Goal: Task Accomplishment & Management: Manage account settings

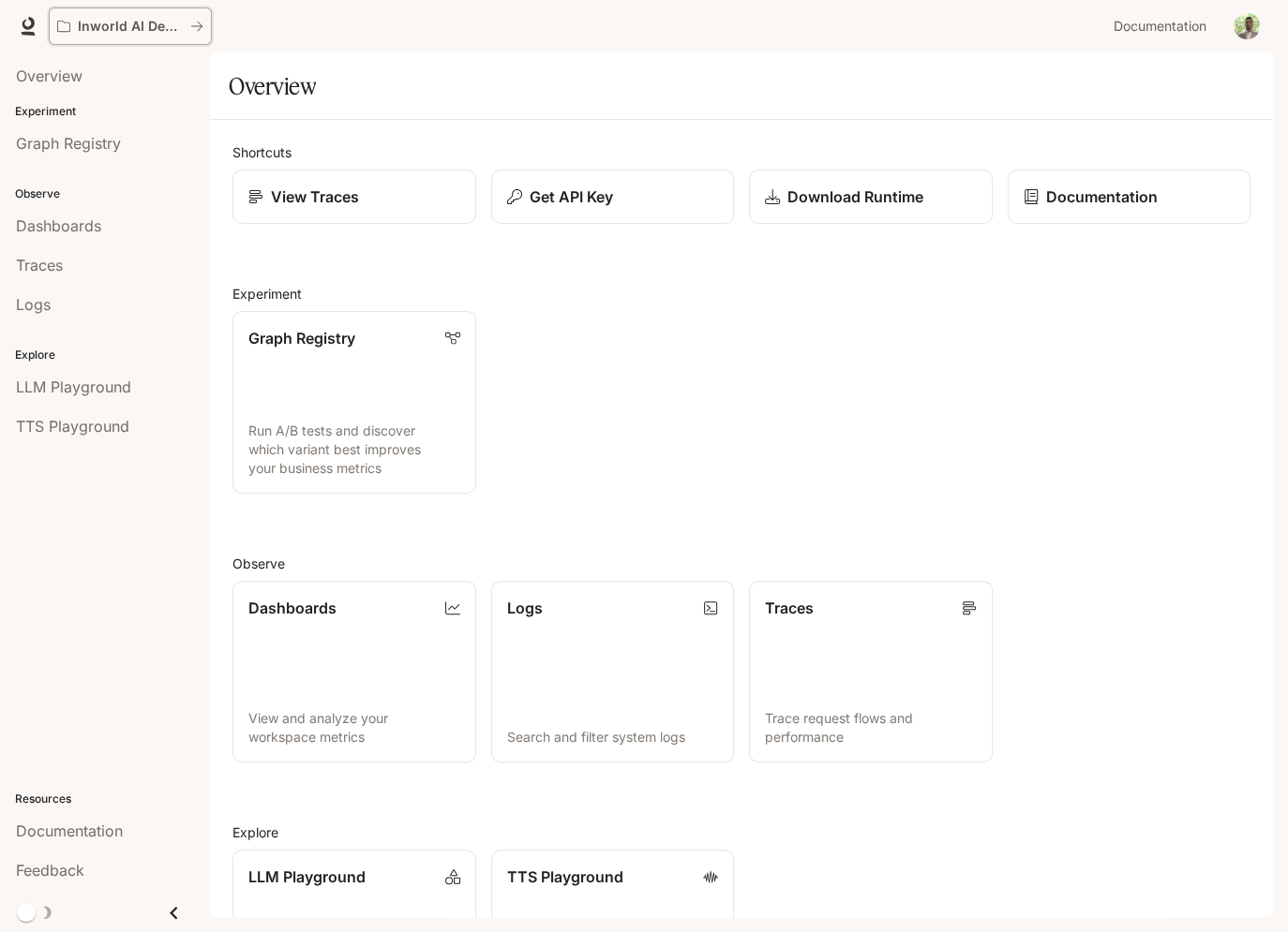
click at [175, 31] on p "Inworld AI Demos" at bounding box center [130, 27] width 105 height 16
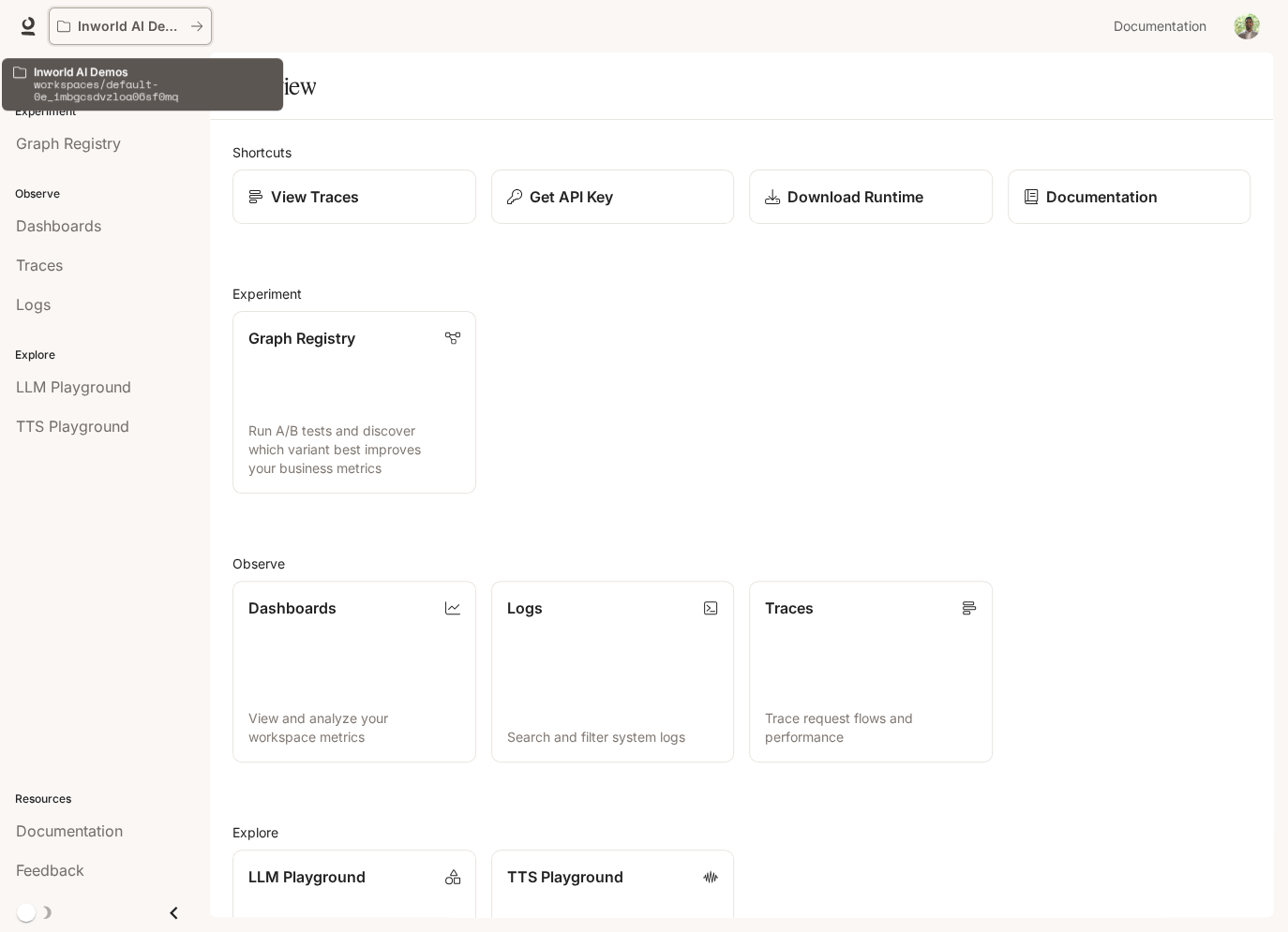
click at [200, 27] on icon "All workspaces" at bounding box center [197, 27] width 13 height 13
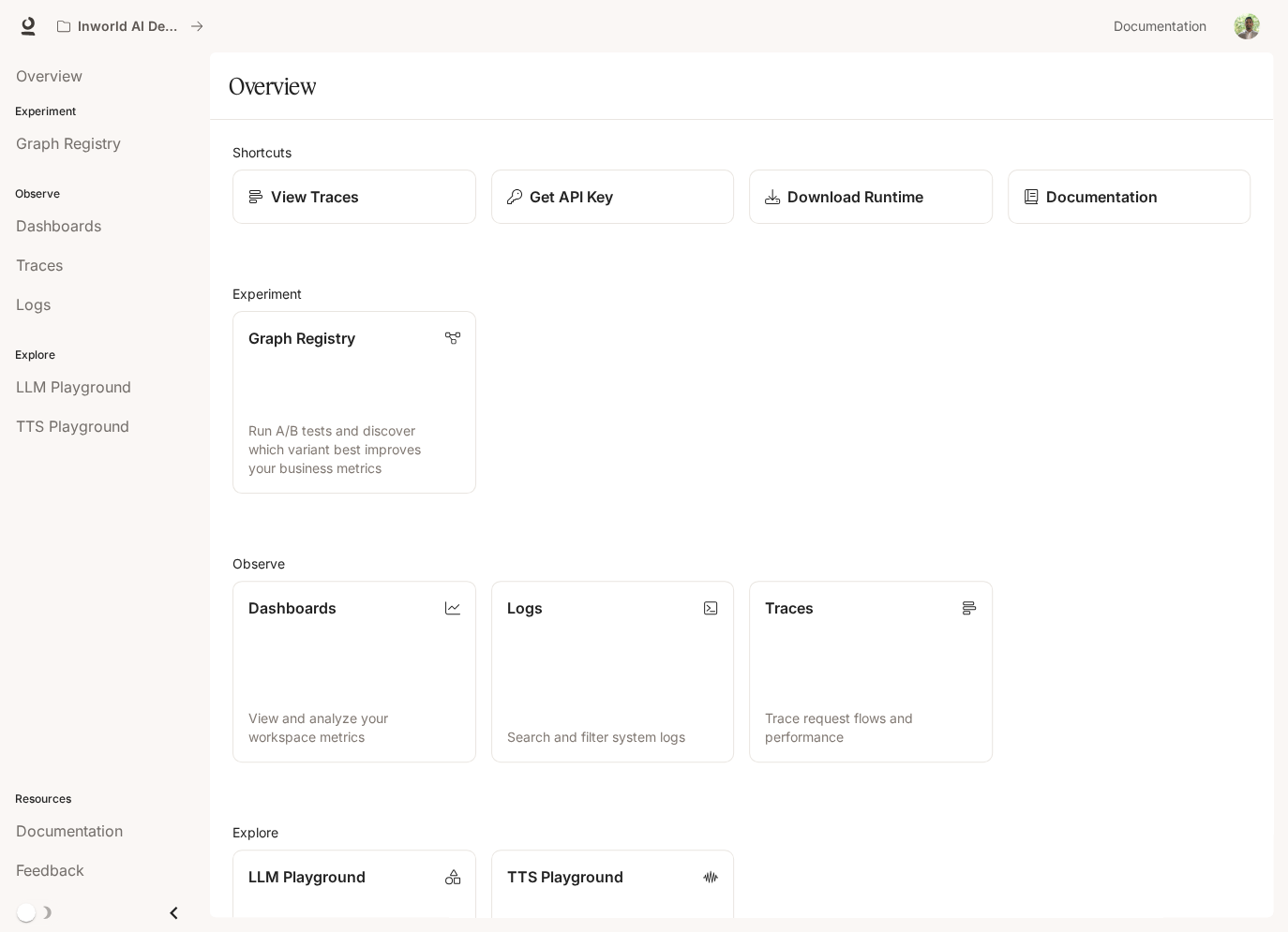
click at [65, 488] on div "Overview Experiment Graph Registry Observe Dashboards Traces Logs Explore LLM P…" at bounding box center [104, 492] width 210 height 880
click at [1069, 120] on section "Overview" at bounding box center [741, 85] width 1063 height 67
click at [1250, 20] on img "button" at bounding box center [1247, 27] width 27 height 27
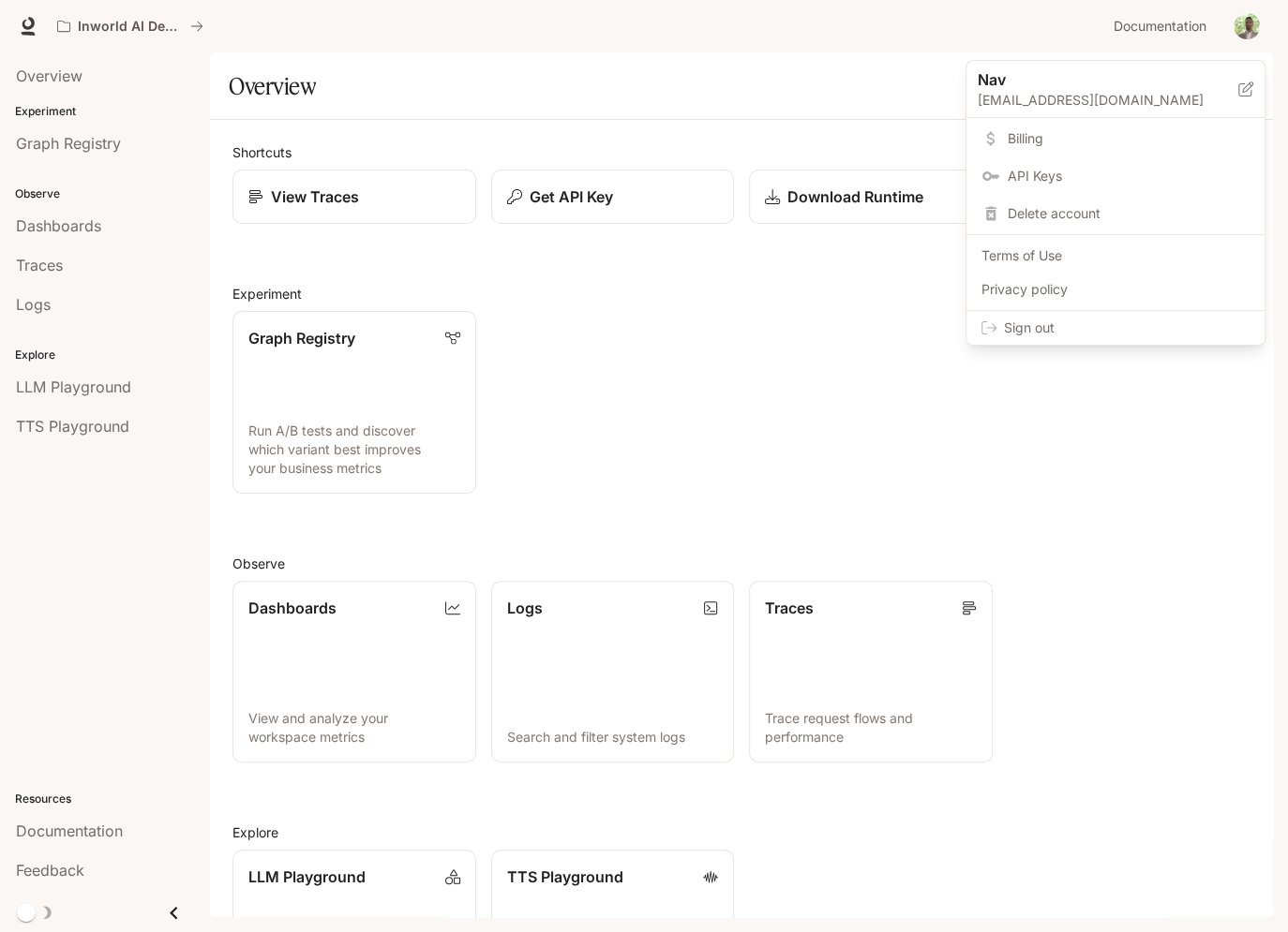
click at [1021, 168] on span "API Keys" at bounding box center [1128, 176] width 242 height 19
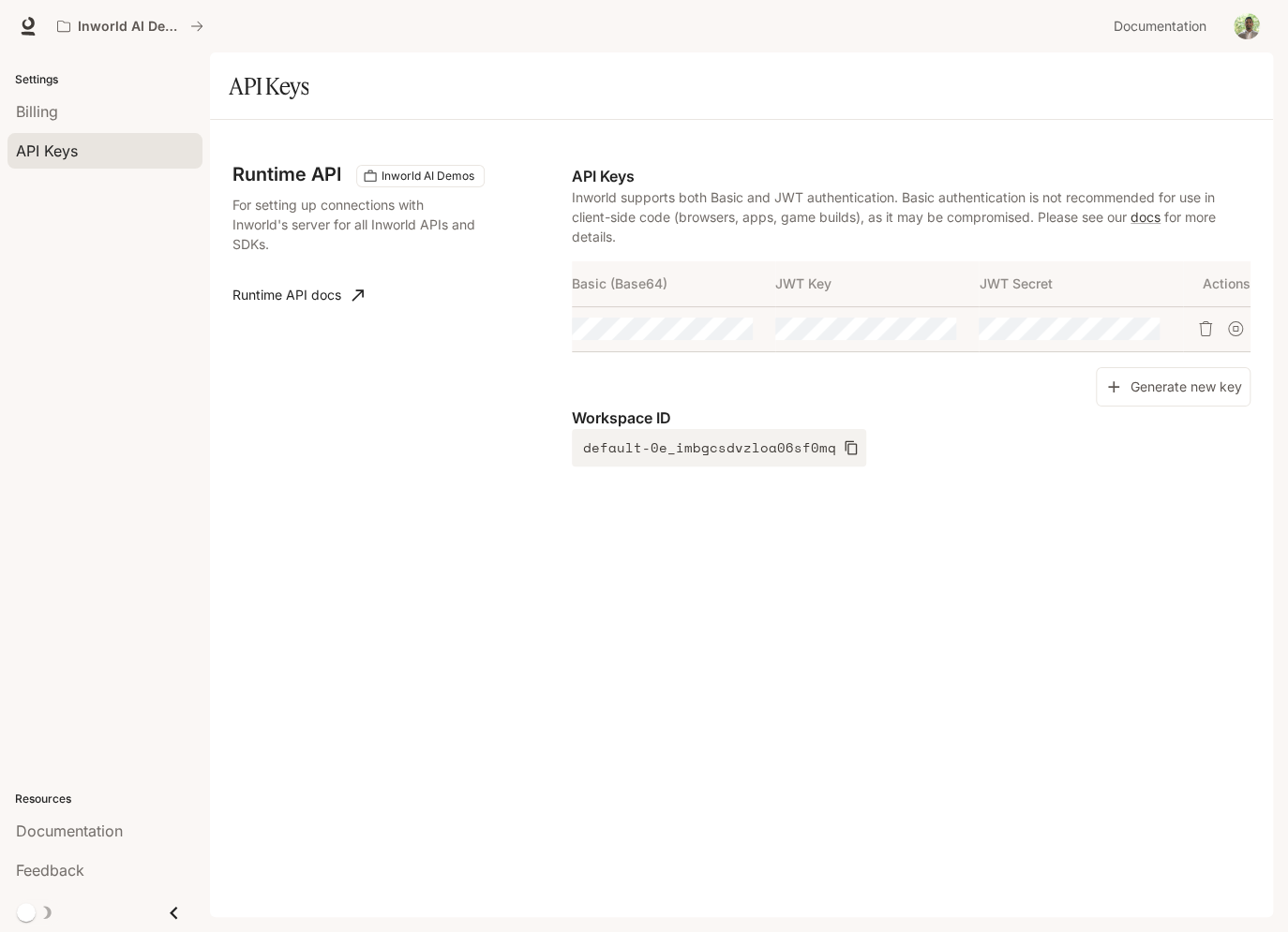
click at [720, 543] on div "Runtime API Inworld AI Demos For setting up connections with Inworld's server f…" at bounding box center [741, 519] width 1063 height 797
click at [782, 399] on div "Generate new key" at bounding box center [911, 387] width 679 height 40
click at [57, 104] on span "Billing" at bounding box center [37, 112] width 42 height 23
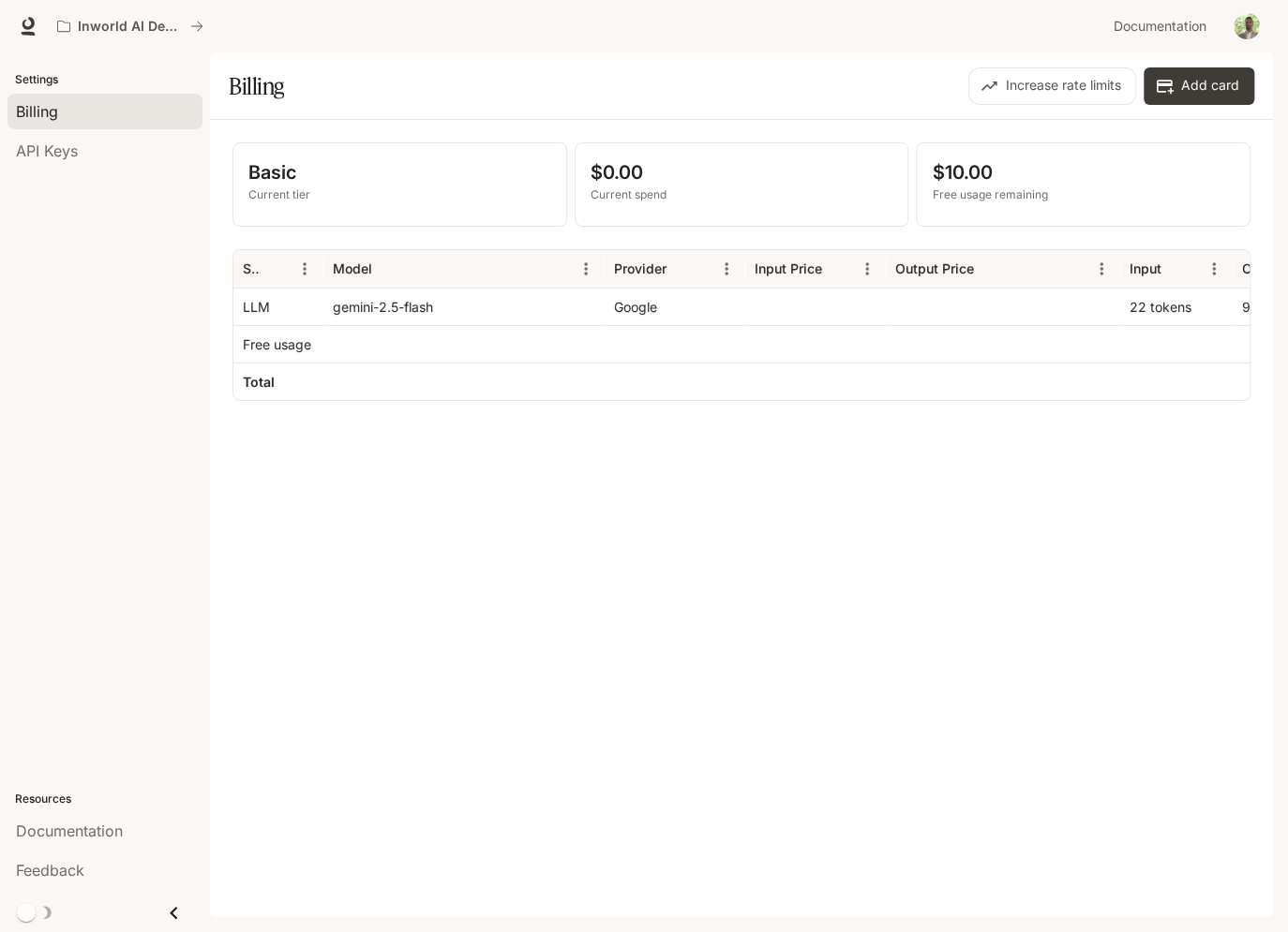
click at [469, 521] on div "Basic Current tier $0.00 Current spend $10.00 Free usage remaining Service Mode…" at bounding box center [741, 519] width 1063 height 797
